Goal: Task Accomplishment & Management: Complete application form

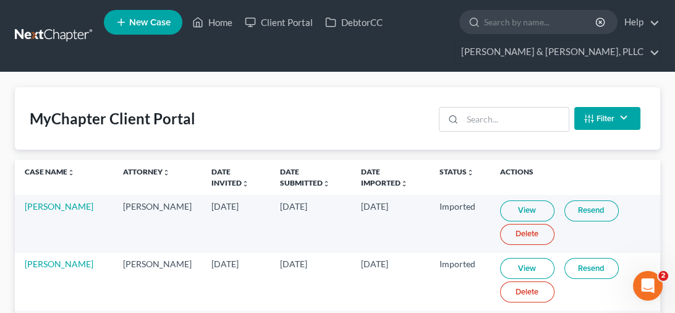
scroll to position [124, 0]
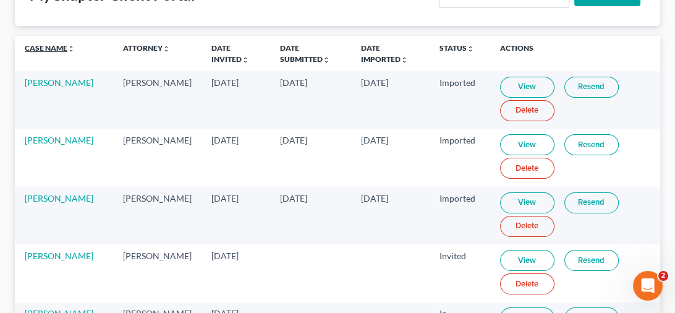
click at [60, 51] on link "Case Name unfold_more expand_more expand_less" at bounding box center [50, 47] width 50 height 9
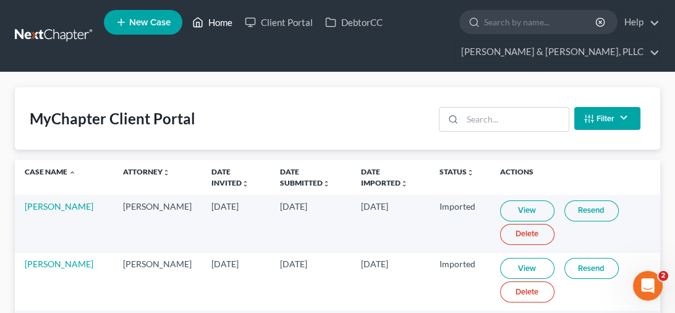
click at [226, 16] on link "Home" at bounding box center [212, 22] width 53 height 22
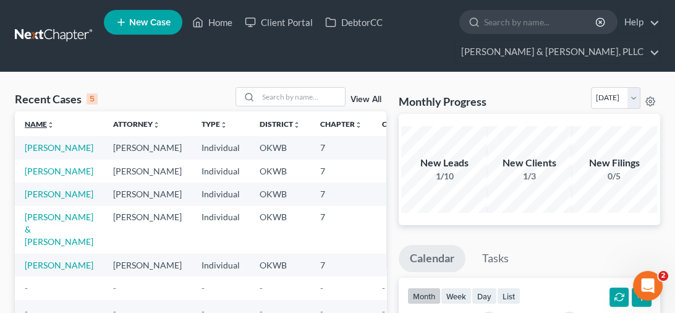
click at [33, 121] on link "Name unfold_more expand_more expand_less" at bounding box center [40, 123] width 30 height 9
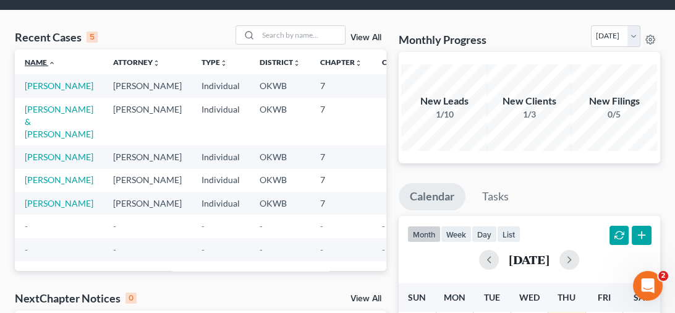
scroll to position [124, 0]
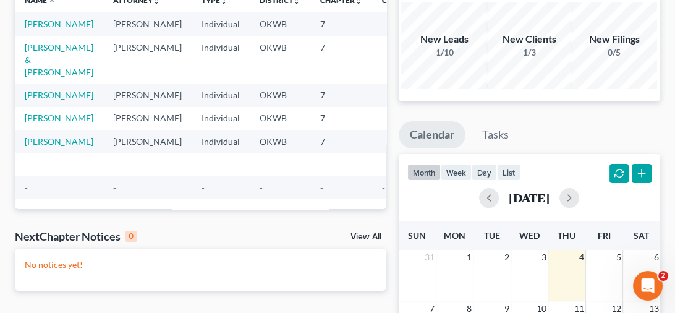
click at [35, 123] on link "[PERSON_NAME]" at bounding box center [59, 118] width 69 height 11
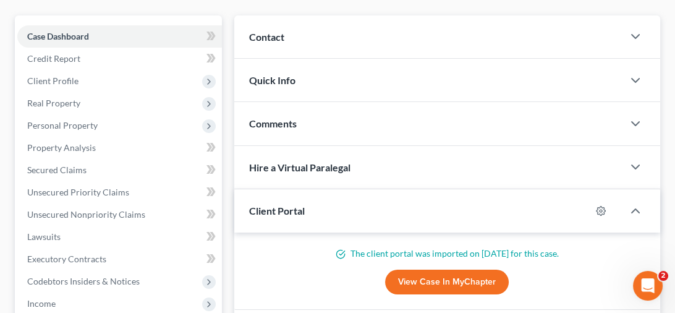
scroll to position [2, 0]
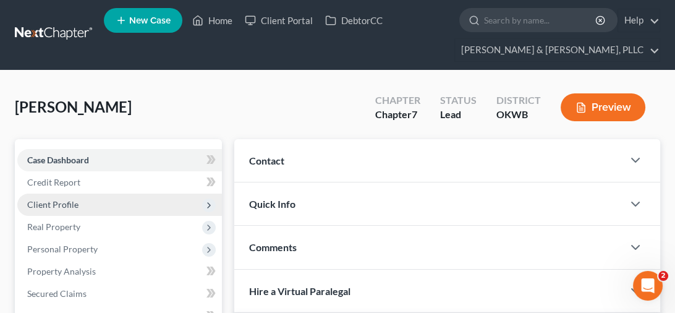
click at [62, 201] on span "Client Profile" at bounding box center [52, 204] width 51 height 11
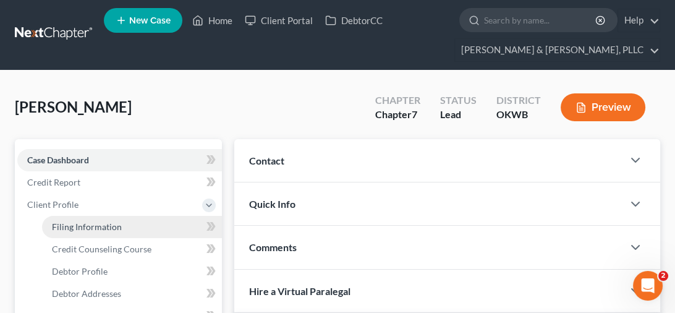
click at [86, 227] on span "Filing Information" at bounding box center [87, 226] width 70 height 11
select select "1"
select select "0"
select select "37"
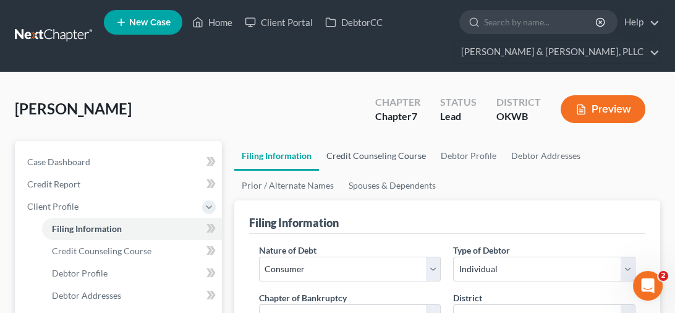
click at [375, 154] on link "Credit Counseling Course" at bounding box center [376, 156] width 114 height 30
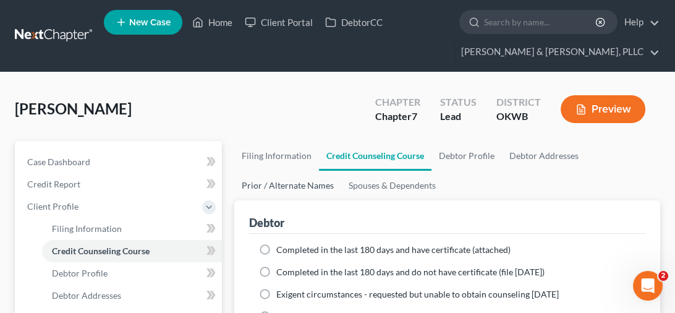
scroll to position [124, 0]
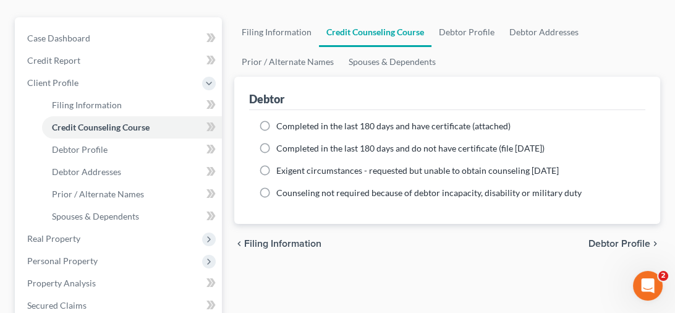
click at [276, 123] on label "Completed in the last 180 days and have certificate (attached)" at bounding box center [393, 126] width 234 height 12
click at [281, 123] on input "Completed in the last 180 days and have certificate (attached)" at bounding box center [285, 124] width 8 height 8
radio input "true"
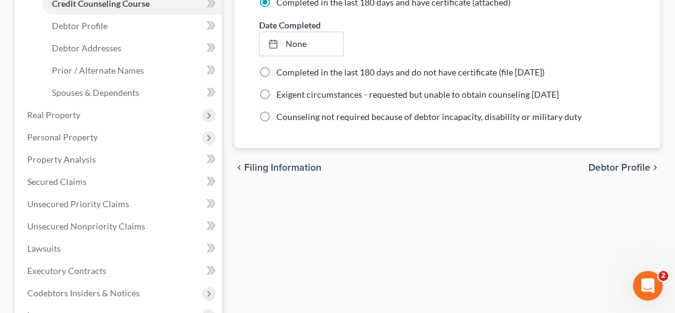
scroll to position [62, 0]
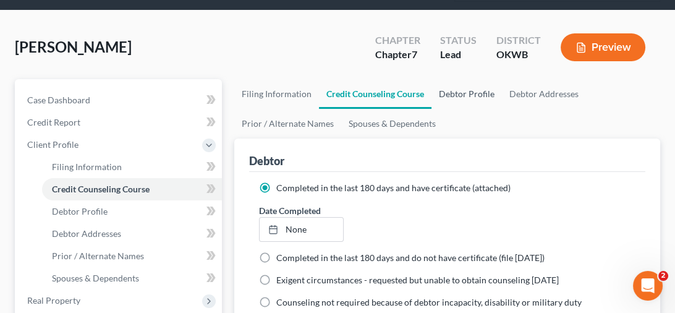
click at [457, 90] on link "Debtor Profile" at bounding box center [467, 94] width 71 height 30
select select "1"
select select "2"
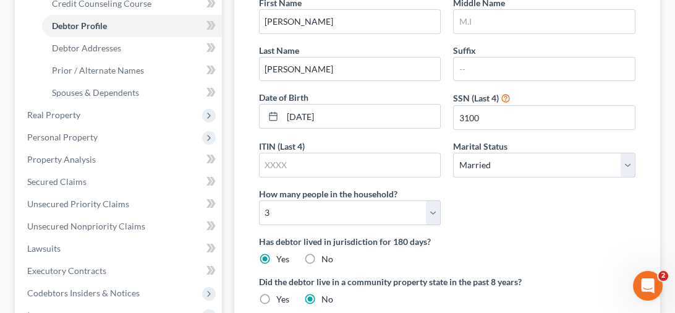
scroll to position [124, 0]
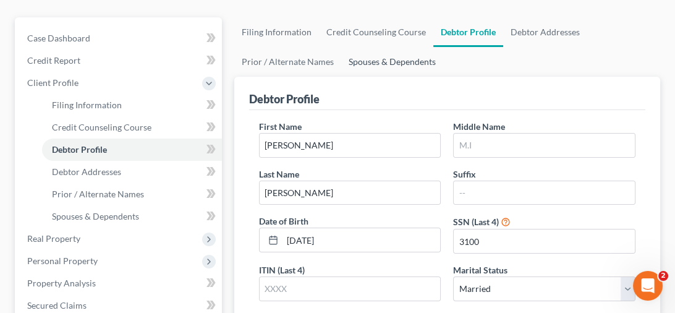
click at [390, 66] on link "Spouses & Dependents" at bounding box center [392, 62] width 102 height 30
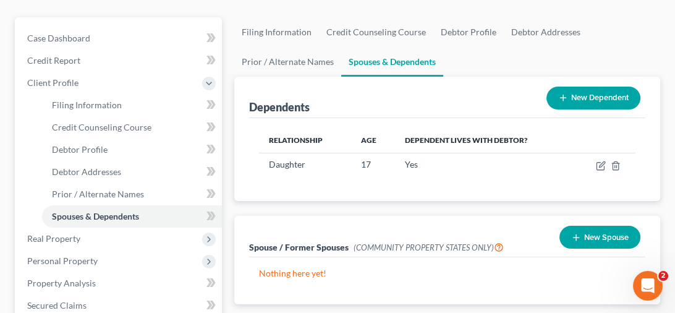
scroll to position [62, 0]
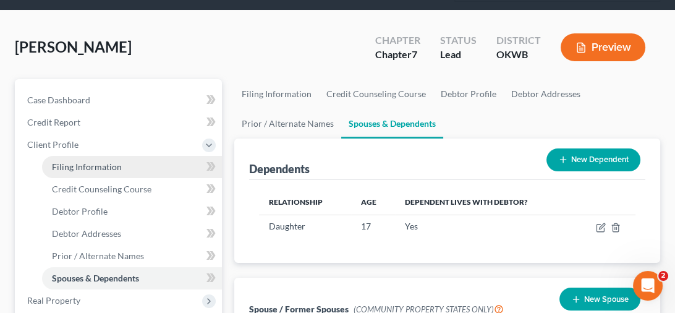
click at [93, 169] on span "Filing Information" at bounding box center [87, 166] width 70 height 11
select select "1"
select select "0"
select select "65"
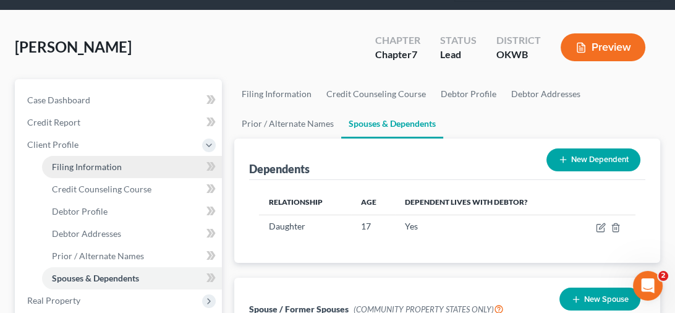
select select "0"
select select "37"
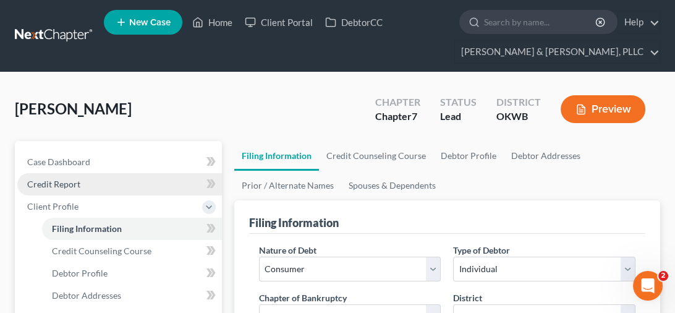
scroll to position [124, 0]
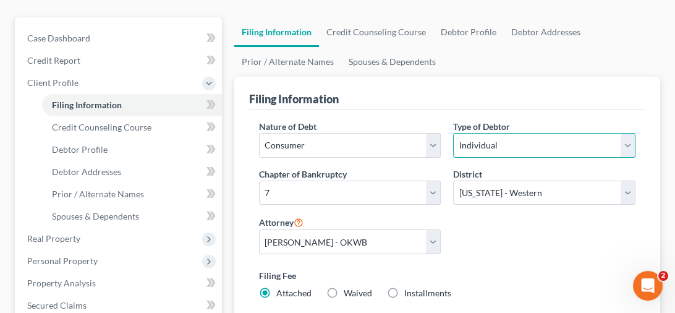
click at [629, 140] on select "Select Individual Joint" at bounding box center [544, 145] width 182 height 25
click at [603, 93] on div "Filing Information" at bounding box center [447, 93] width 397 height 33
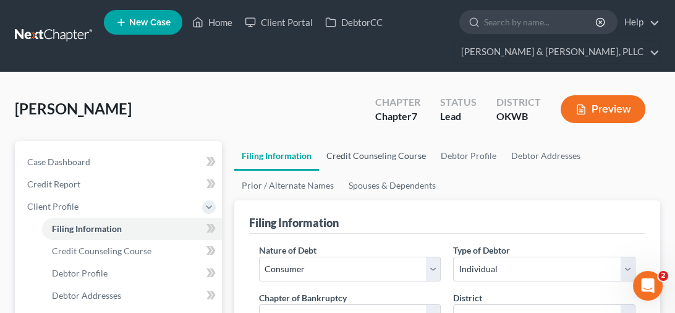
click at [371, 156] on link "Credit Counseling Course" at bounding box center [376, 156] width 114 height 30
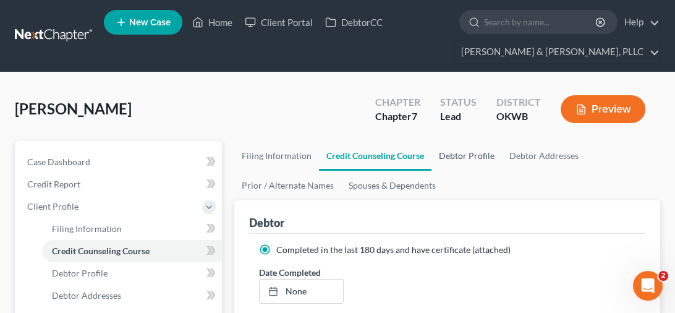
click at [453, 158] on link "Debtor Profile" at bounding box center [467, 156] width 71 height 30
select select "1"
select select "2"
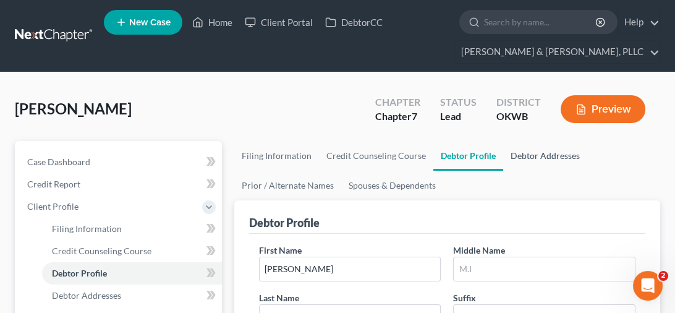
click at [548, 158] on link "Debtor Addresses" at bounding box center [546, 156] width 84 height 30
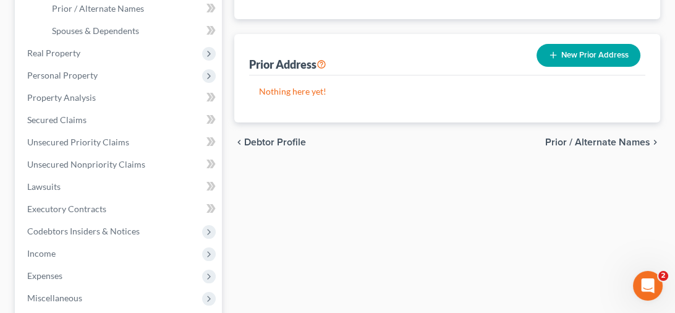
scroll to position [62, 0]
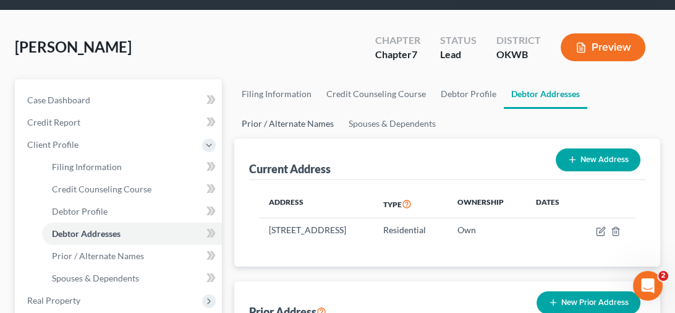
click at [274, 116] on link "Prior / Alternate Names" at bounding box center [287, 124] width 107 height 30
click at [274, 79] on div "[PERSON_NAME] Upgraded Chapter Chapter 7 Status Lead District OKWB Preview" at bounding box center [338, 52] width 646 height 54
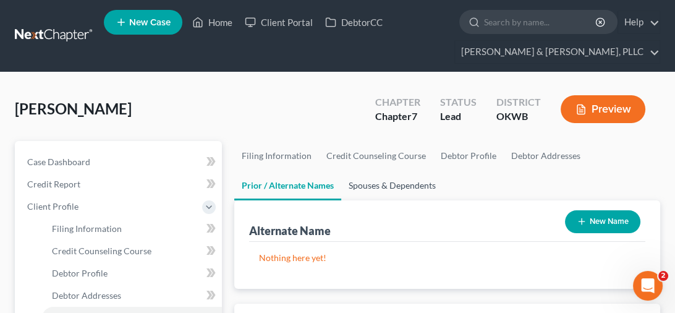
click at [378, 177] on link "Spouses & Dependents" at bounding box center [392, 186] width 102 height 30
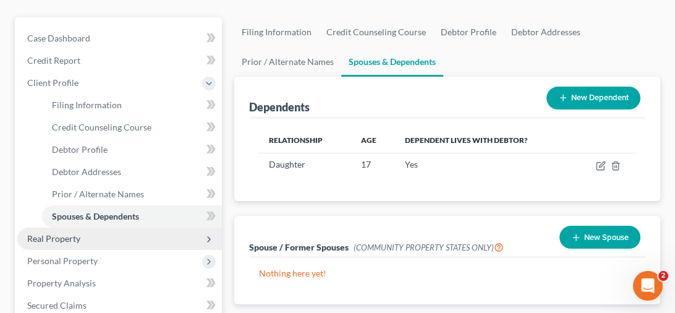
scroll to position [186, 0]
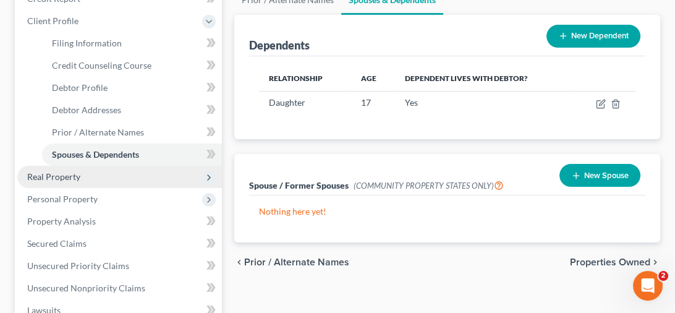
click at [60, 177] on span "Real Property" at bounding box center [53, 176] width 53 height 11
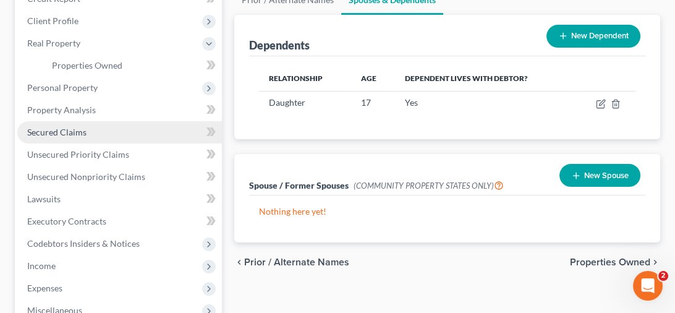
scroll to position [62, 0]
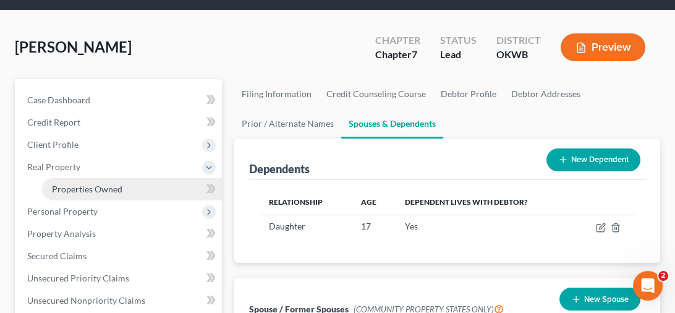
click at [88, 184] on span "Properties Owned" at bounding box center [87, 189] width 71 height 11
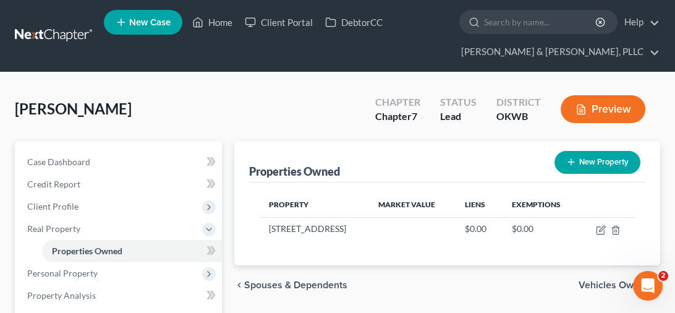
scroll to position [62, 0]
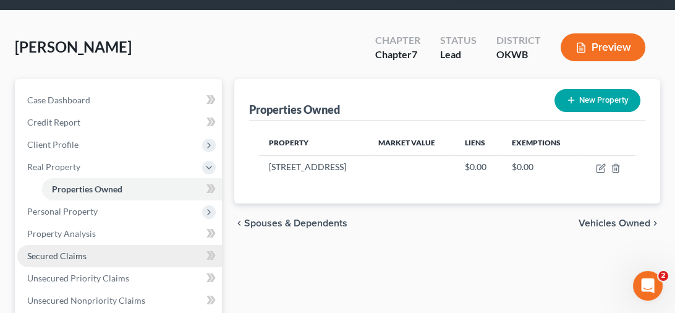
click at [90, 250] on link "Secured Claims" at bounding box center [119, 256] width 205 height 22
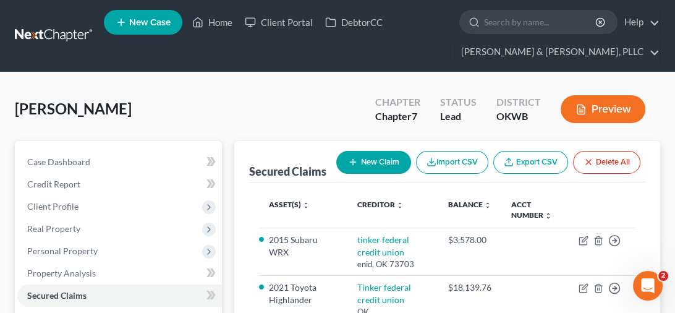
scroll to position [62, 0]
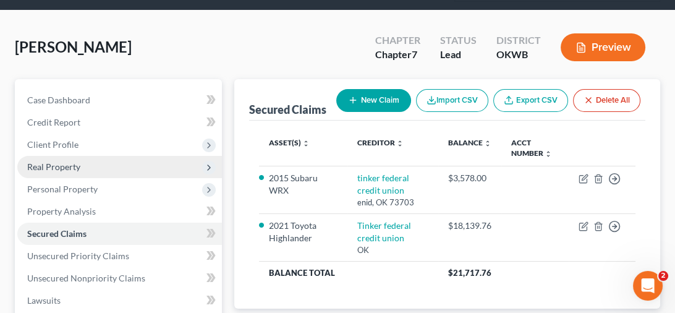
click at [100, 163] on span "Real Property" at bounding box center [119, 167] width 205 height 22
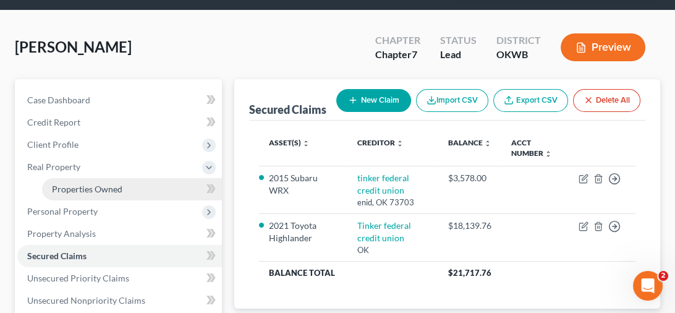
click at [100, 187] on span "Properties Owned" at bounding box center [87, 189] width 71 height 11
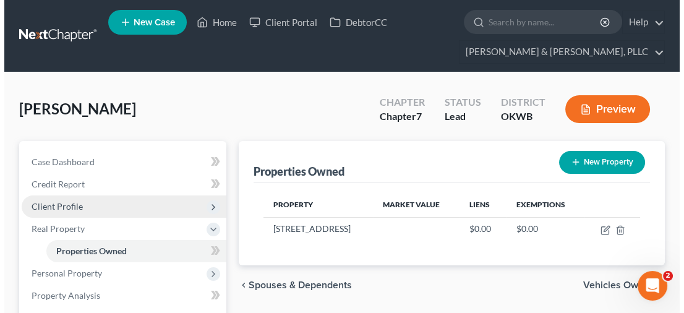
scroll to position [62, 0]
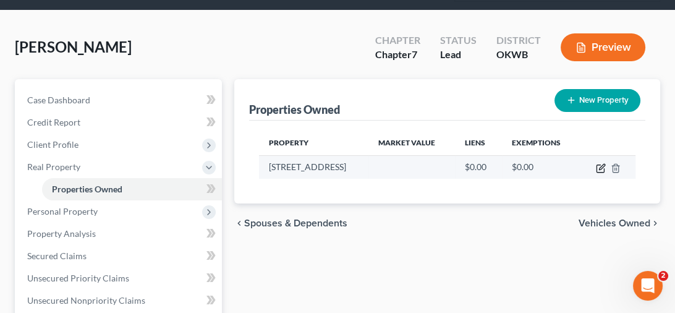
click at [602, 169] on icon "button" at bounding box center [601, 168] width 10 height 10
select select "37"
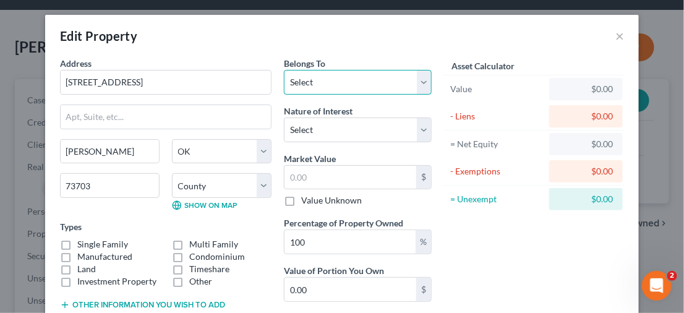
click at [416, 86] on select "Select Debtor 1 Only Debtor 2 Only Debtor 1 And Debtor 2 Only At Least One Of T…" at bounding box center [358, 82] width 148 height 25
select select "2"
click at [284, 70] on select "Select Debtor 1 Only Debtor 2 Only Debtor 1 And Debtor 2 Only At Least One Of T…" at bounding box center [358, 82] width 148 height 25
click at [340, 145] on div "Belongs To * Select Debtor 1 Only Debtor 2 Only Debtor 1 And Debtor 2 Only At L…" at bounding box center [358, 195] width 160 height 277
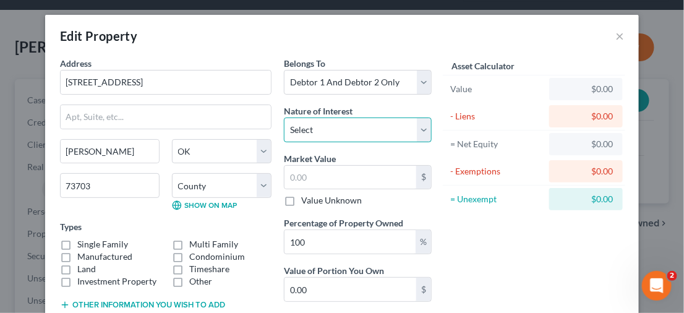
click at [416, 127] on select "Select Fee Simple Joint Tenant Life Estate Equitable Interest Future Interest T…" at bounding box center [358, 130] width 148 height 25
select select "0"
click at [284, 118] on select "Select Fee Simple Joint Tenant Life Estate Equitable Interest Future Interest T…" at bounding box center [358, 130] width 148 height 25
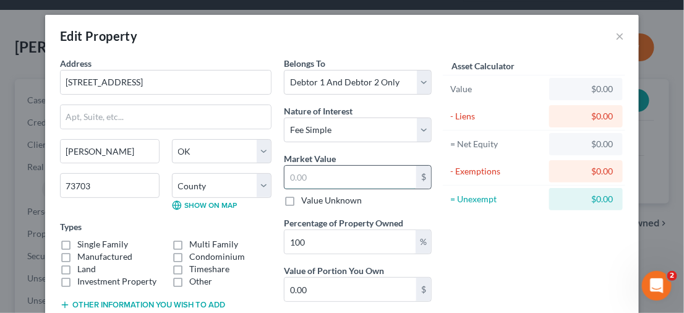
click at [317, 185] on input "text" at bounding box center [351, 178] width 132 height 24
type input "9"
type input "9.00"
type input "90"
type input "90.00"
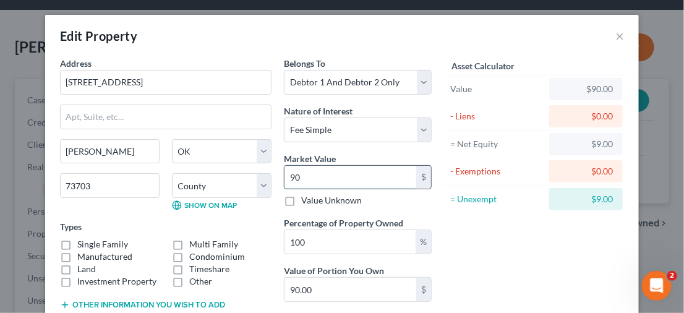
type input "900"
type input "900.00"
type input "9000"
type input "9,000.00"
type input "9,0000"
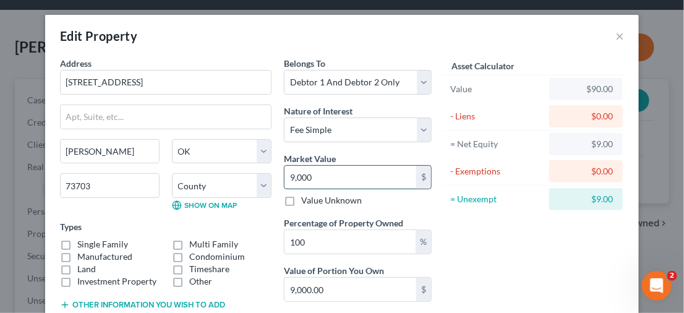
type input "90,000.00"
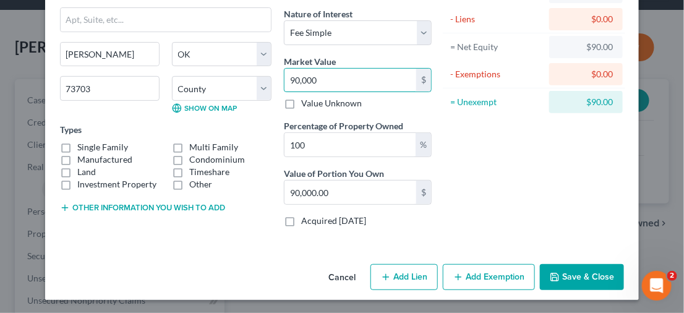
type input "90,000"
click at [417, 279] on button "Add Lien" at bounding box center [404, 277] width 67 height 26
select select "2"
select select "0"
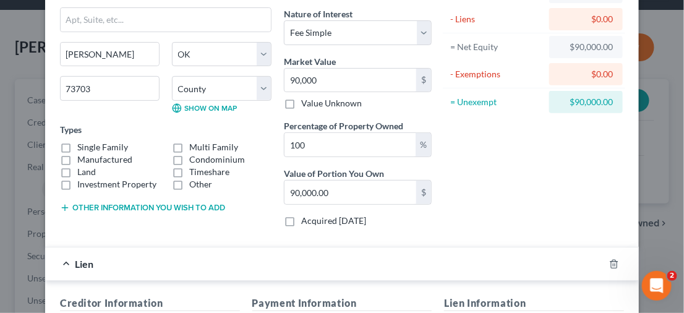
scroll to position [221, 0]
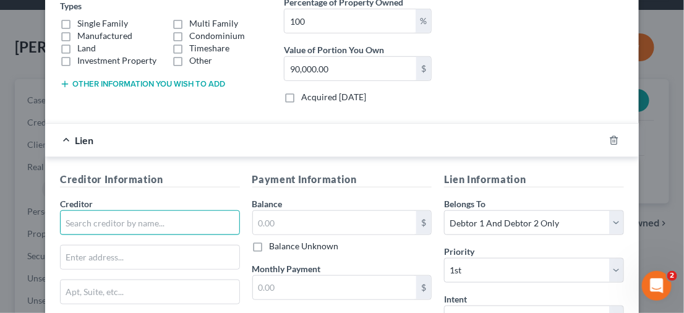
click at [114, 215] on input "text" at bounding box center [150, 222] width 180 height 25
type input "Quicken Loans, Inc."
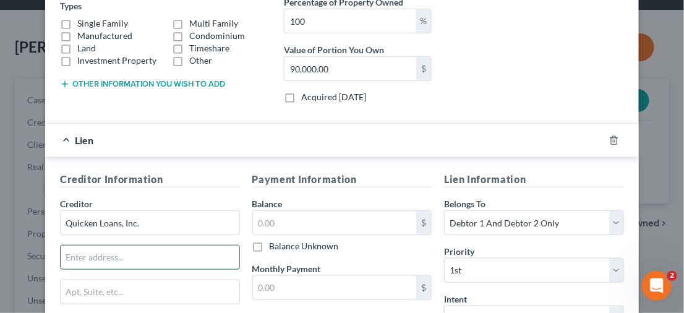
drag, startPoint x: 92, startPoint y: 257, endPoint x: 103, endPoint y: 255, distance: 10.7
click at [92, 257] on input "text" at bounding box center [150, 258] width 179 height 24
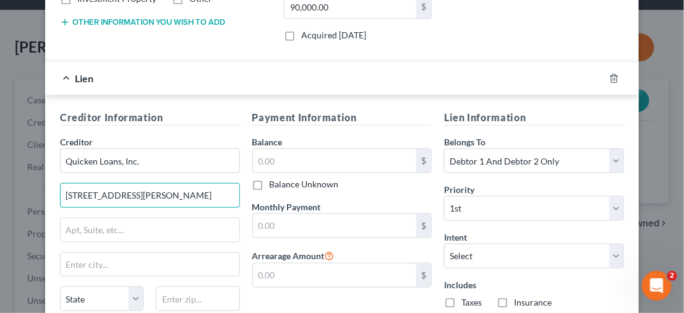
type input "[STREET_ADDRESS][PERSON_NAME]"
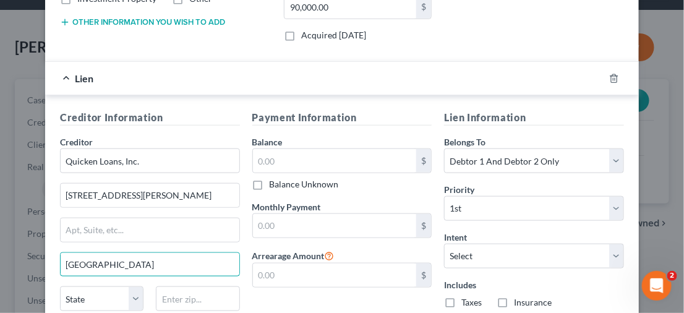
type input "[GEOGRAPHIC_DATA]"
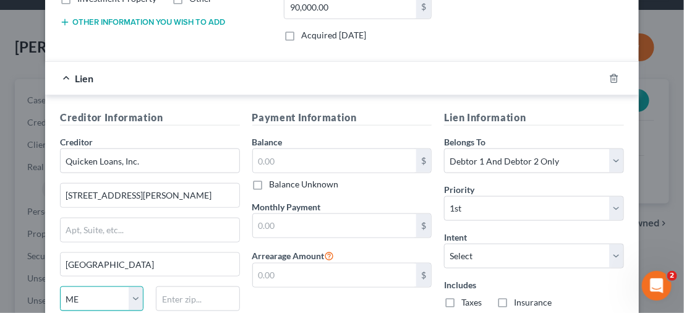
select select "23"
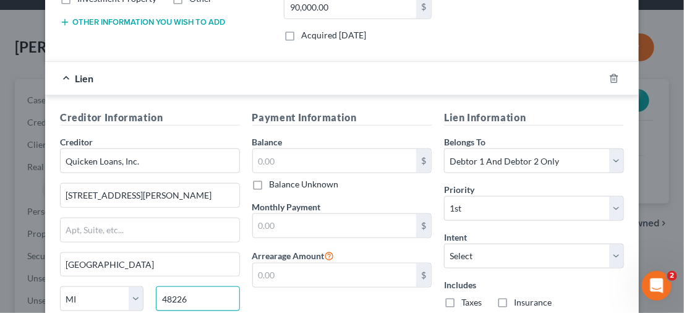
type input "48226"
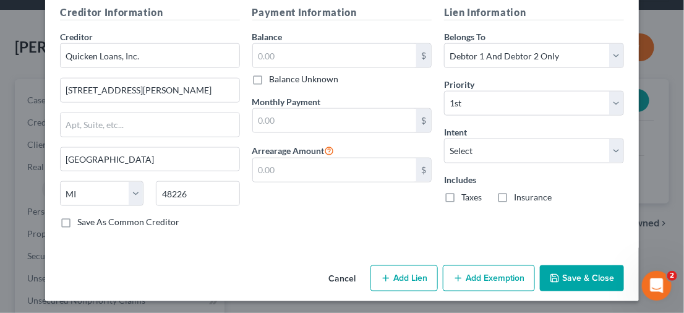
scroll to position [326, 0]
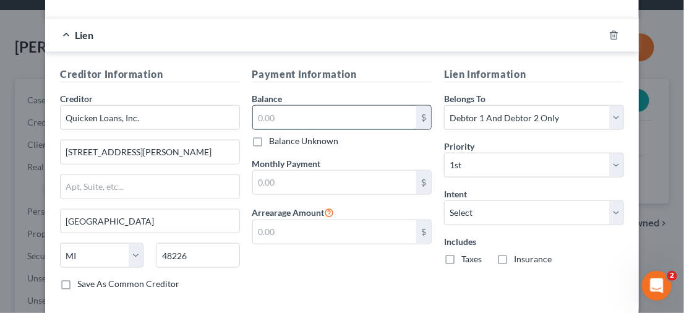
click at [285, 111] on input "text" at bounding box center [335, 118] width 164 height 24
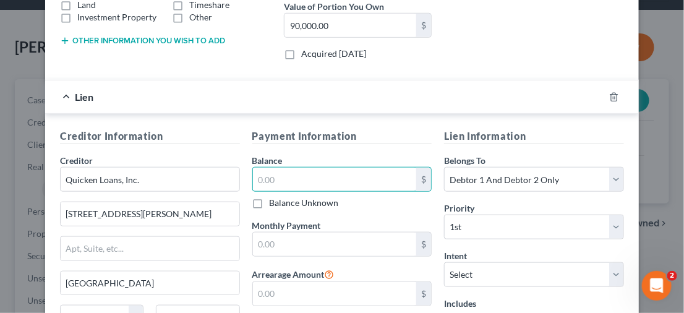
scroll to position [388, 0]
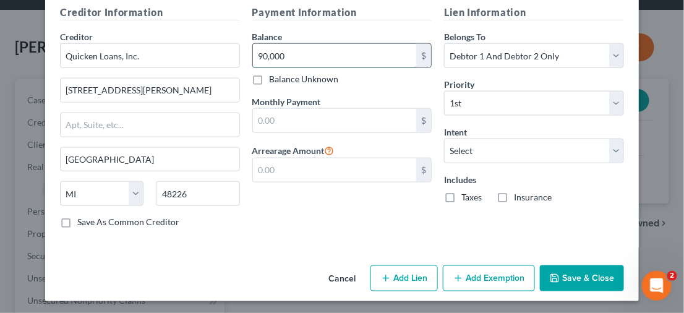
type input "90,000"
click at [349, 218] on div "Payment Information Balance 90,000.00 $ Balance Unknown Balance Undetermined 90…" at bounding box center [342, 121] width 192 height 233
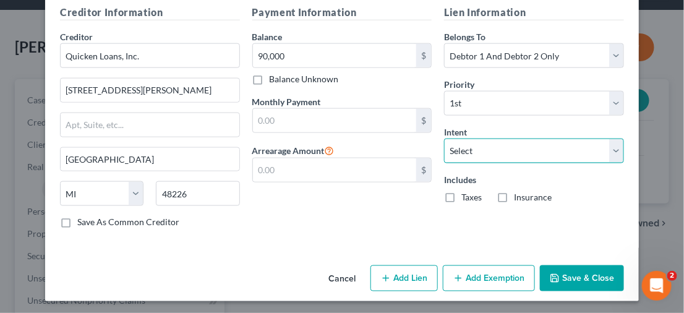
click at [608, 150] on select "Select Surrender Redeem Reaffirm Avoid Other" at bounding box center [534, 151] width 180 height 25
select select "2"
click at [444, 139] on select "Select Surrender Redeem Reaffirm Avoid Other" at bounding box center [534, 151] width 180 height 25
click at [559, 270] on button "Save & Close" at bounding box center [582, 278] width 84 height 26
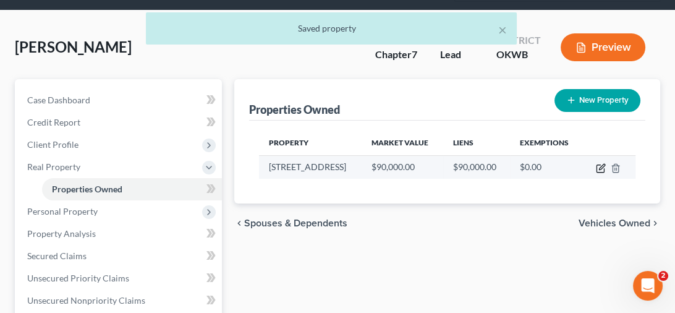
click at [599, 166] on icon "button" at bounding box center [601, 168] width 10 height 10
select select "37"
select select "2"
select select "0"
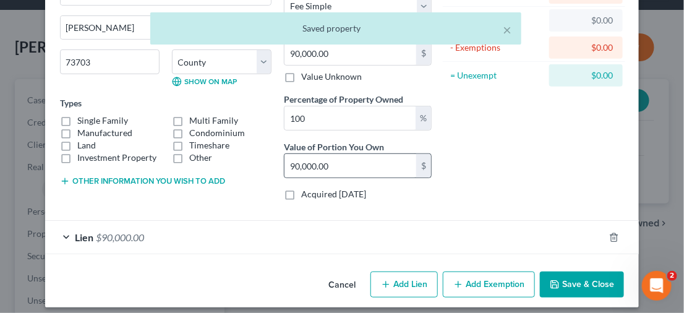
scroll to position [132, 0]
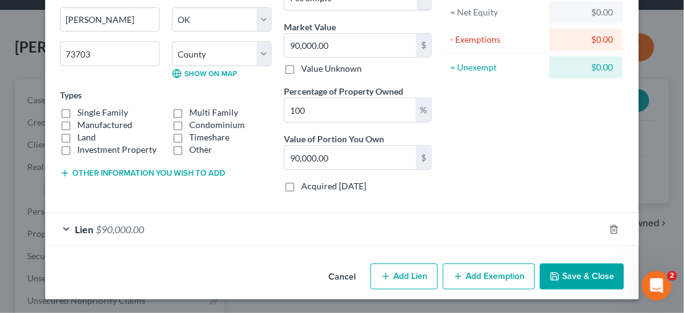
click at [463, 269] on button "Add Exemption" at bounding box center [489, 277] width 92 height 26
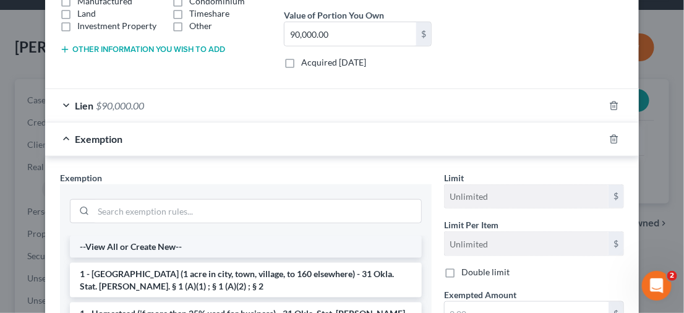
scroll to position [317, 0]
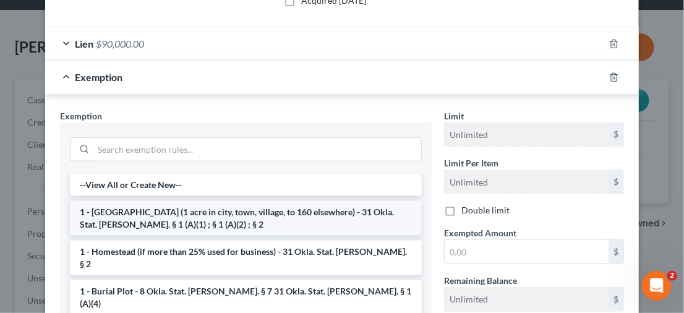
click at [187, 210] on li "1 - [GEOGRAPHIC_DATA] (1 acre in city, town, village, to 160 elsewhere) - 31 Ok…" at bounding box center [246, 218] width 352 height 35
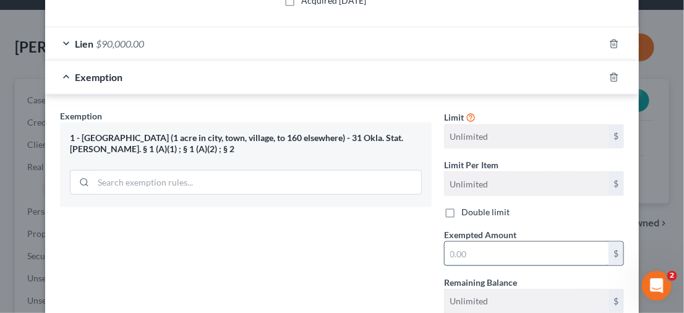
click at [473, 255] on input "text" at bounding box center [527, 254] width 164 height 24
type input "90,000"
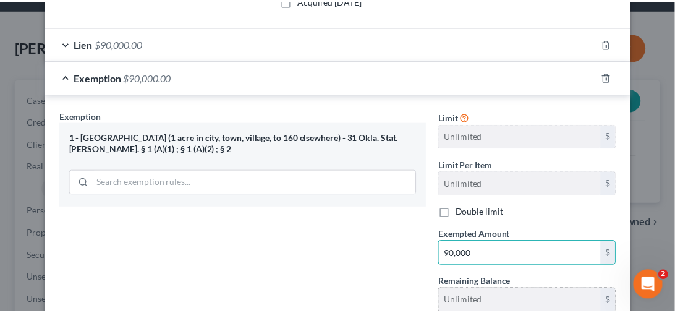
scroll to position [403, 0]
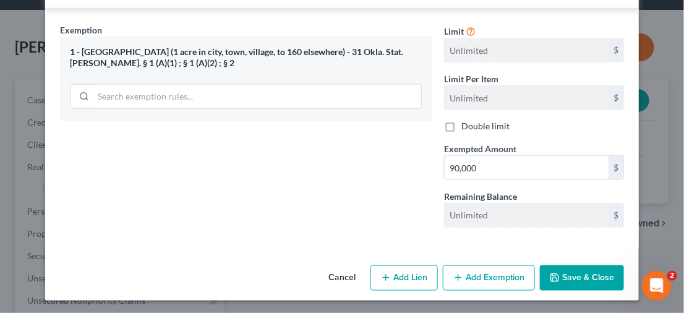
click at [589, 284] on button "Save & Close" at bounding box center [582, 278] width 84 height 26
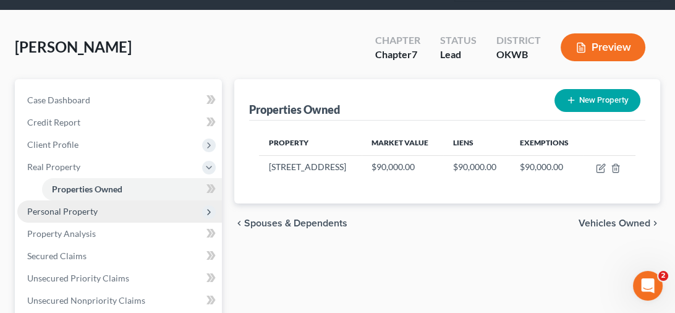
click at [75, 210] on span "Personal Property" at bounding box center [62, 211] width 71 height 11
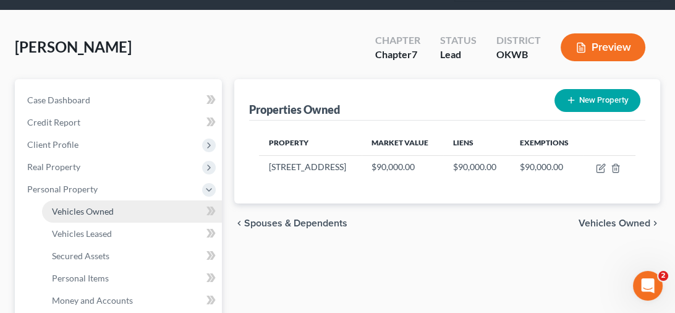
click at [96, 212] on span "Vehicles Owned" at bounding box center [83, 211] width 62 height 11
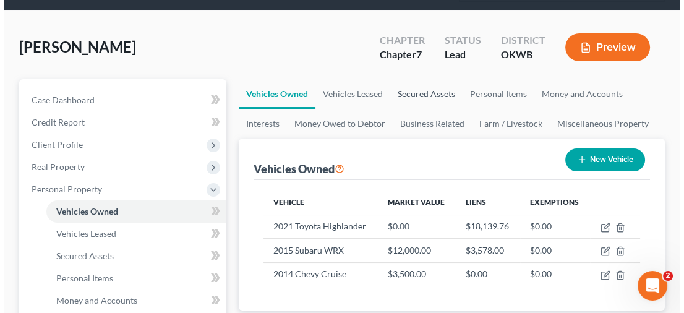
scroll to position [124, 0]
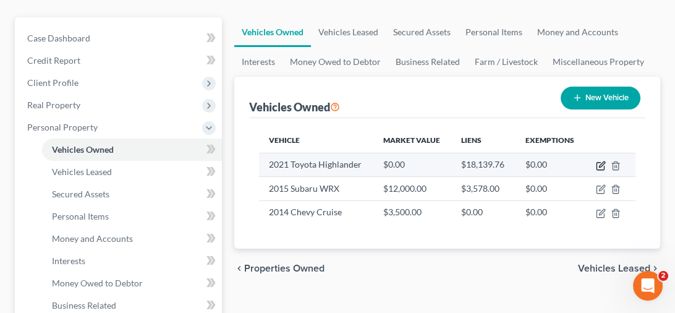
click at [600, 162] on icon "button" at bounding box center [601, 166] width 10 height 10
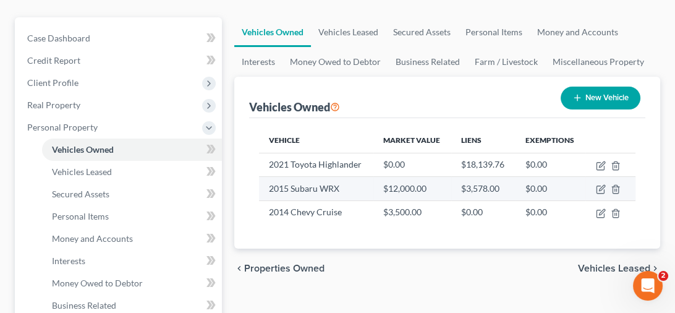
select select "0"
select select "5"
select select "0"
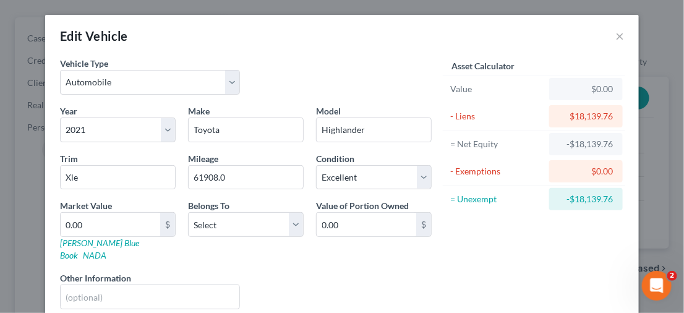
scroll to position [105, 0]
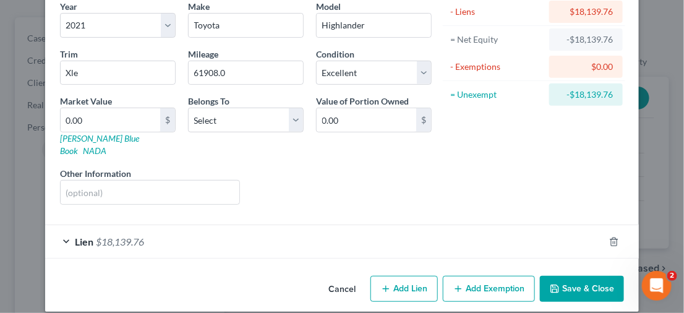
click at [62, 228] on div "Lien $18,139.76" at bounding box center [324, 241] width 559 height 33
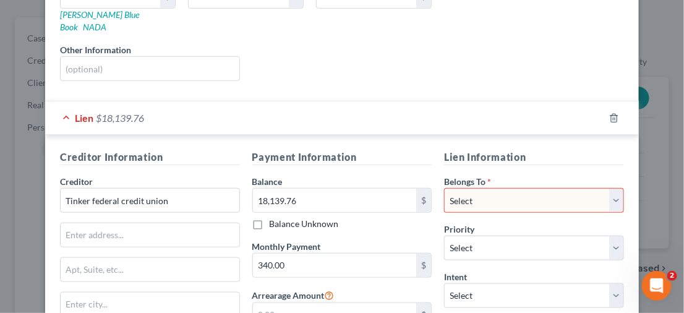
scroll to position [352, 0]
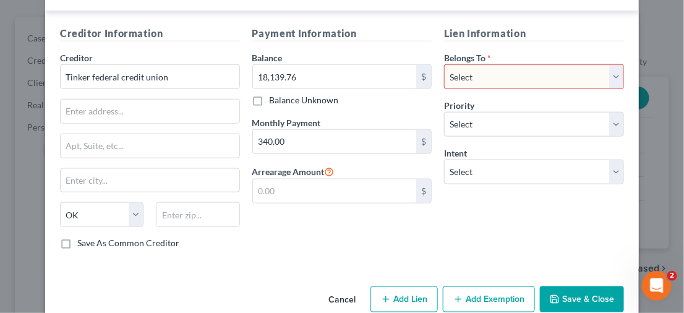
click at [332, 288] on button "Cancel" at bounding box center [342, 300] width 47 height 25
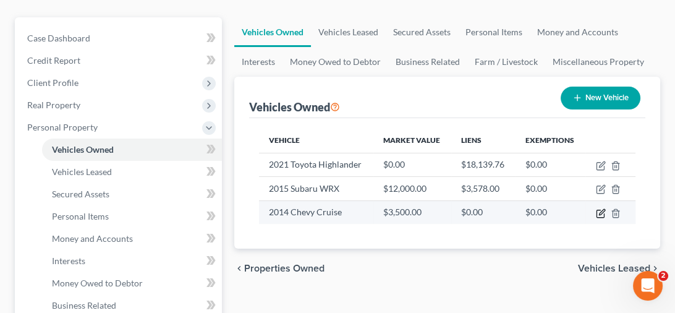
click at [596, 212] on icon "button" at bounding box center [601, 213] width 10 height 10
select select "0"
select select "12"
select select "3"
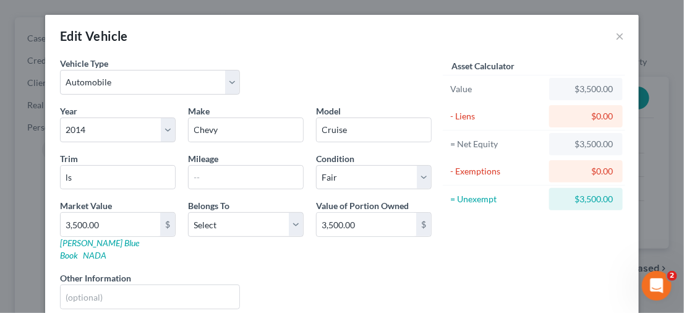
scroll to position [70, 0]
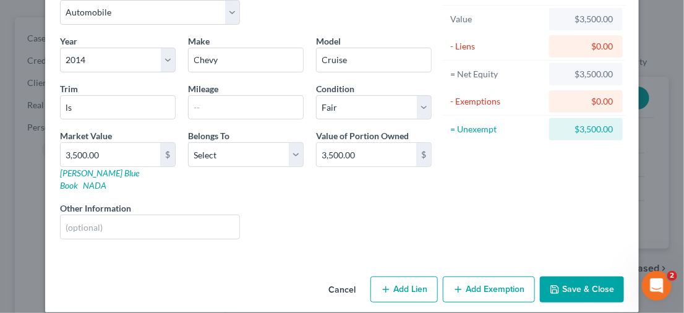
click at [485, 276] on button "Add Exemption" at bounding box center [489, 289] width 92 height 26
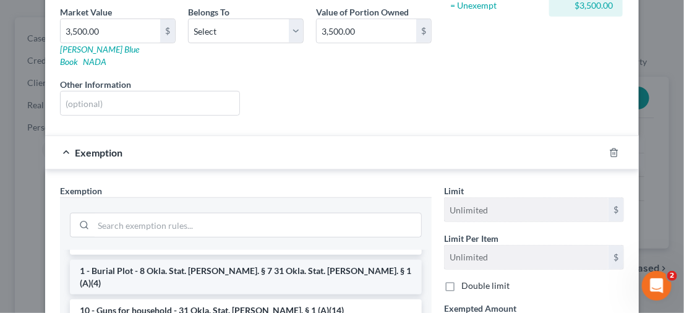
scroll to position [0, 0]
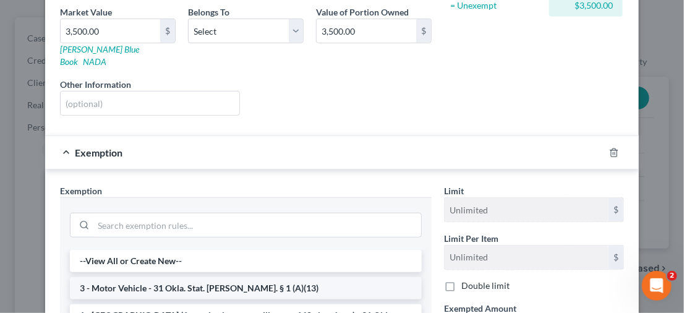
click at [181, 277] on li "3 - Motor Vehicle - 31 Okla. Stat. [PERSON_NAME]. § 1 (A)(13)" at bounding box center [246, 288] width 352 height 22
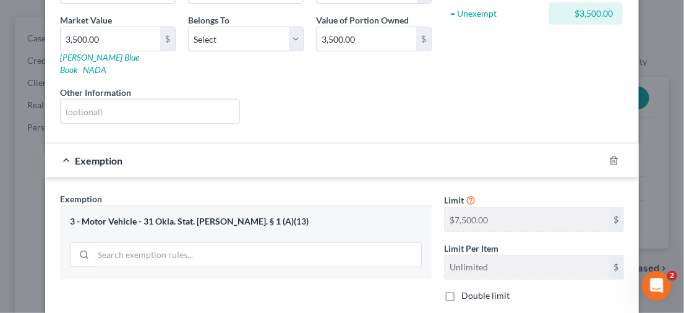
scroll to position [309, 0]
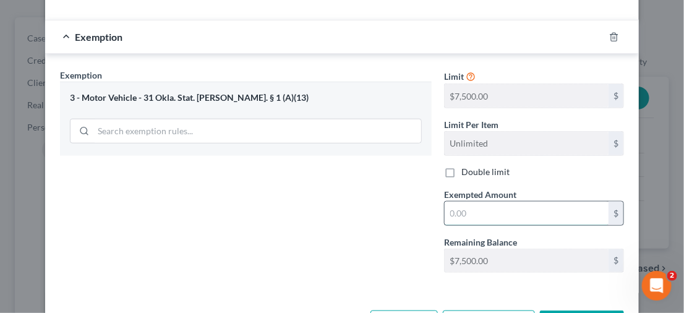
click at [482, 204] on input "text" at bounding box center [527, 214] width 164 height 24
drag, startPoint x: 486, startPoint y: 202, endPoint x: 448, endPoint y: 202, distance: 37.7
click at [448, 202] on input "text" at bounding box center [527, 214] width 164 height 24
type input "3,500"
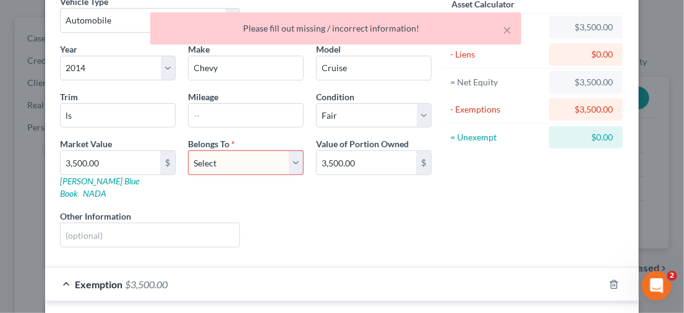
scroll to position [0, 0]
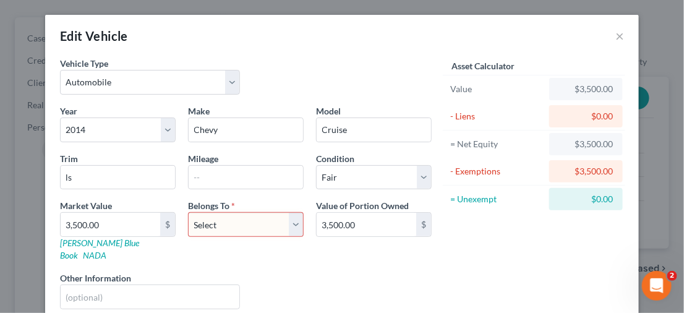
click at [294, 223] on select "Select Debtor 1 Only Debtor 2 Only Debtor 1 And Debtor 2 Only At Least One Of T…" at bounding box center [246, 224] width 116 height 25
select select "2"
click at [188, 212] on select "Select Debtor 1 Only Debtor 2 Only Debtor 1 And Debtor 2 Only At Least One Of T…" at bounding box center [246, 224] width 116 height 25
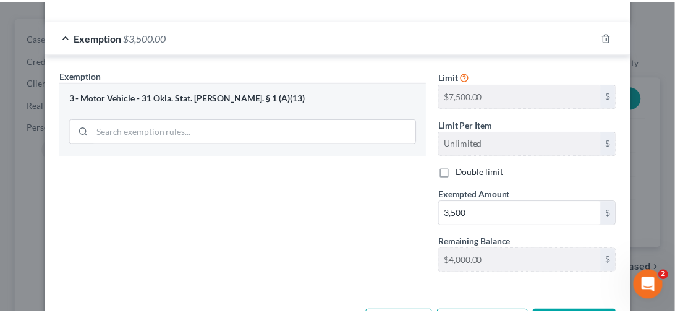
scroll to position [343, 0]
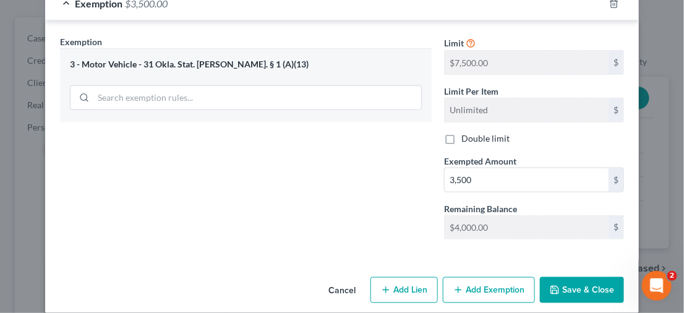
click at [564, 277] on button "Save & Close" at bounding box center [582, 290] width 84 height 26
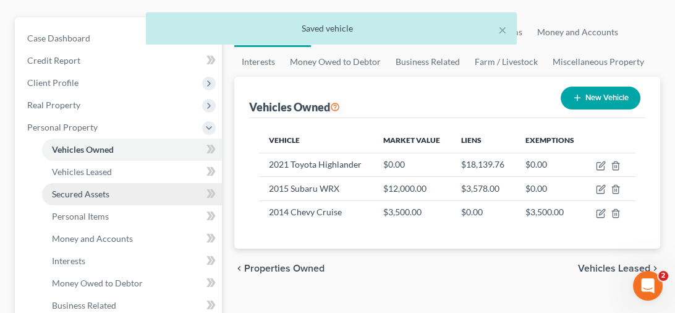
click at [94, 195] on span "Secured Assets" at bounding box center [81, 194] width 58 height 11
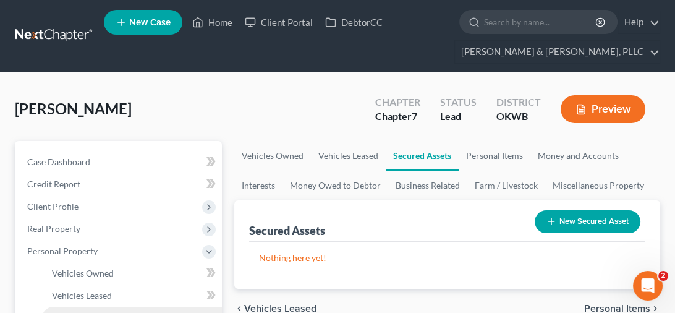
scroll to position [124, 0]
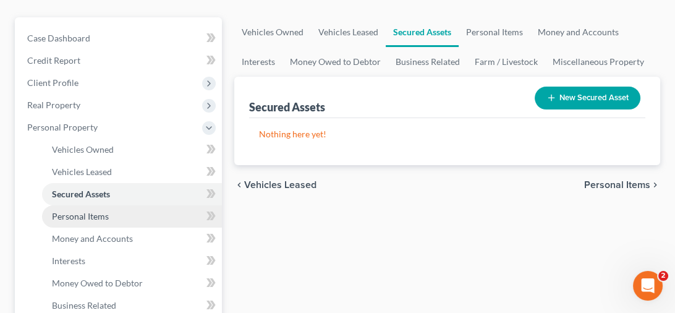
click at [89, 215] on span "Personal Items" at bounding box center [80, 216] width 57 height 11
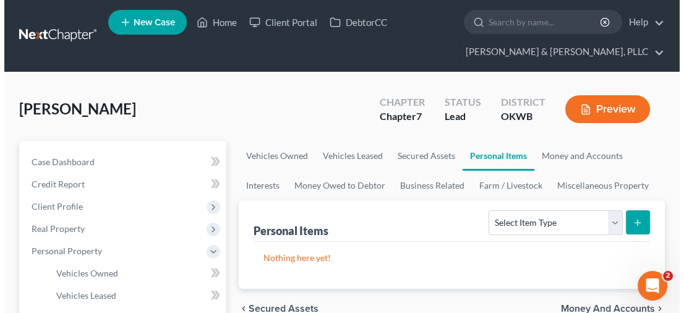
scroll to position [124, 0]
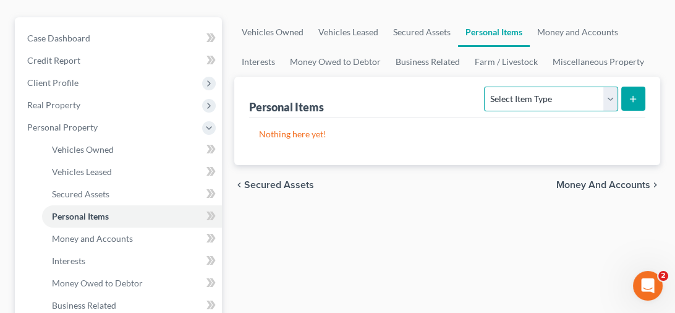
click at [613, 99] on select "Select Item Type Clothing Collectibles Of Value Electronics Firearms Household …" at bounding box center [551, 99] width 134 height 25
select select "clothing"
click at [486, 87] on select "Select Item Type Clothing Collectibles Of Value Electronics Firearms Household …" at bounding box center [551, 99] width 134 height 25
click at [628, 102] on icon "submit" at bounding box center [633, 99] width 10 height 10
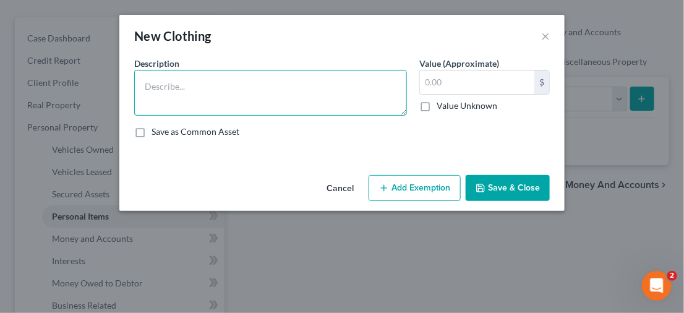
click at [269, 105] on textarea at bounding box center [270, 93] width 273 height 46
type textarea "Wearing apparel"
